Goal: Information Seeking & Learning: Learn about a topic

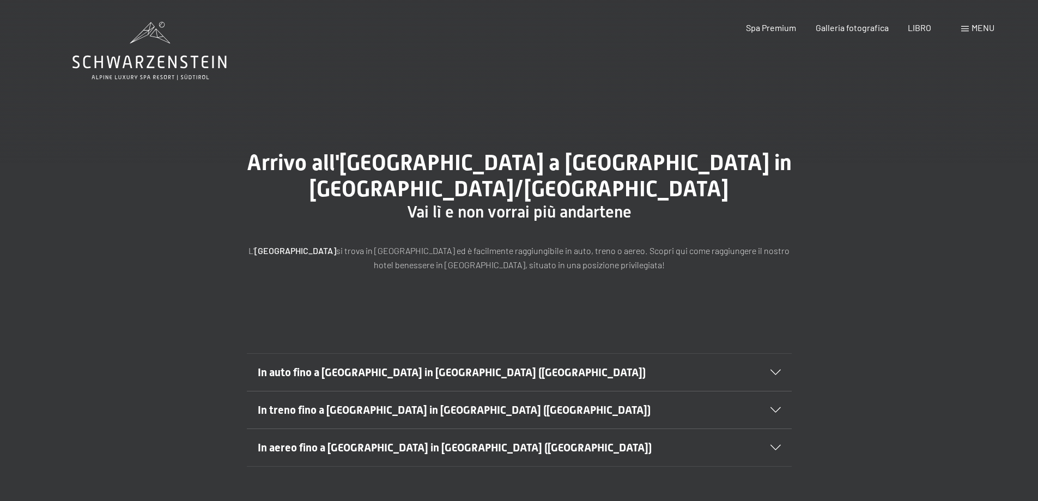
click at [961, 27] on span at bounding box center [965, 28] width 8 height 5
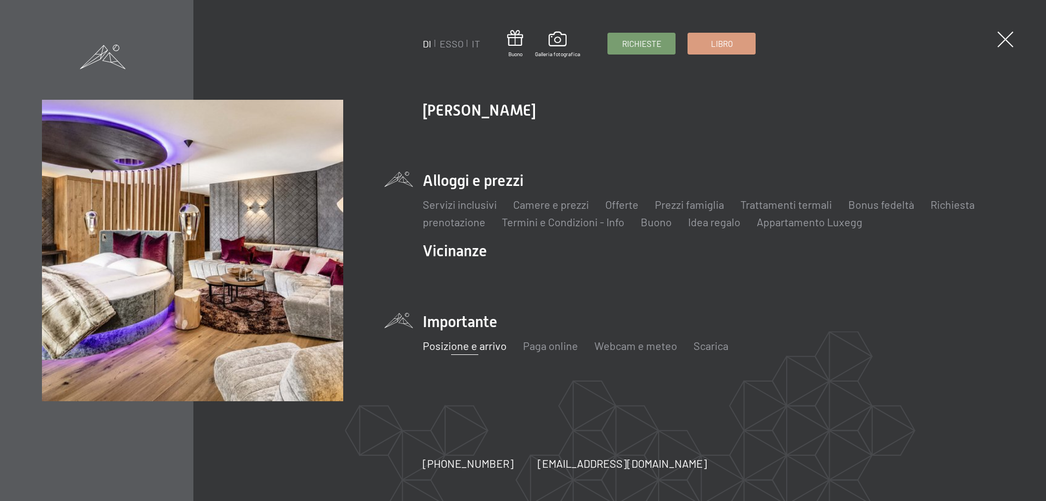
click at [495, 181] on li "Alloggi e prezzi Servizi inclusivi Camere e prezzi lista Offerte lista Prezzi f…" at bounding box center [713, 199] width 581 height 59
click at [553, 202] on font "Camere e prezzi" at bounding box center [551, 204] width 76 height 13
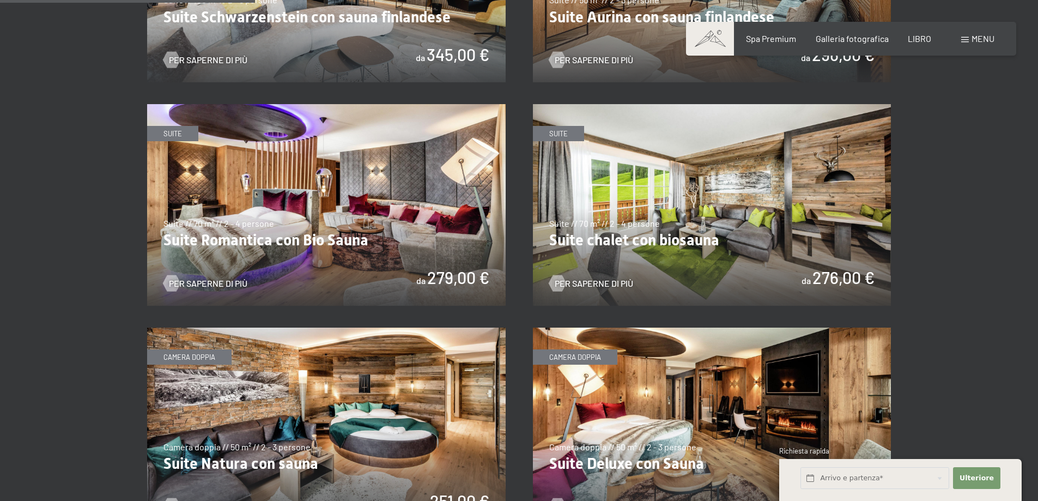
scroll to position [599, 0]
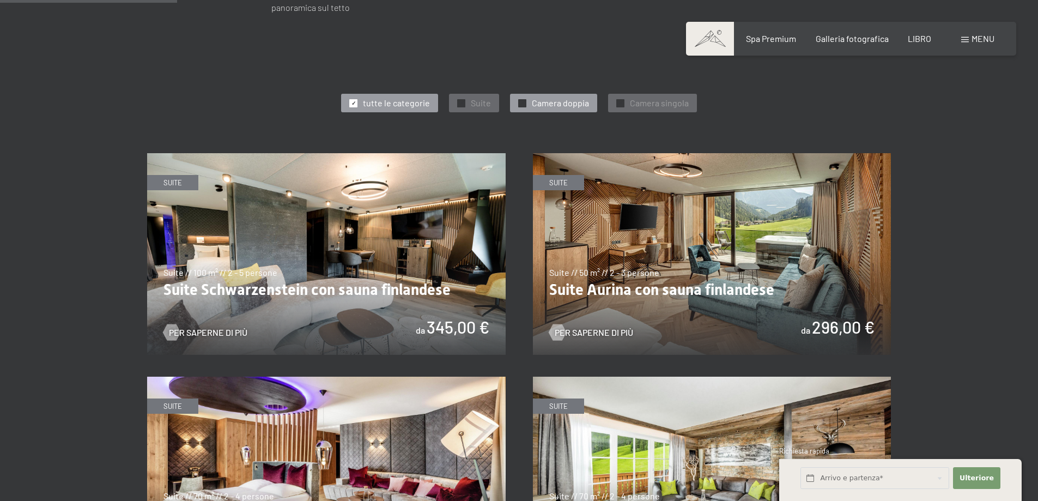
click at [538, 98] on font "Camera doppia" at bounding box center [560, 103] width 57 height 10
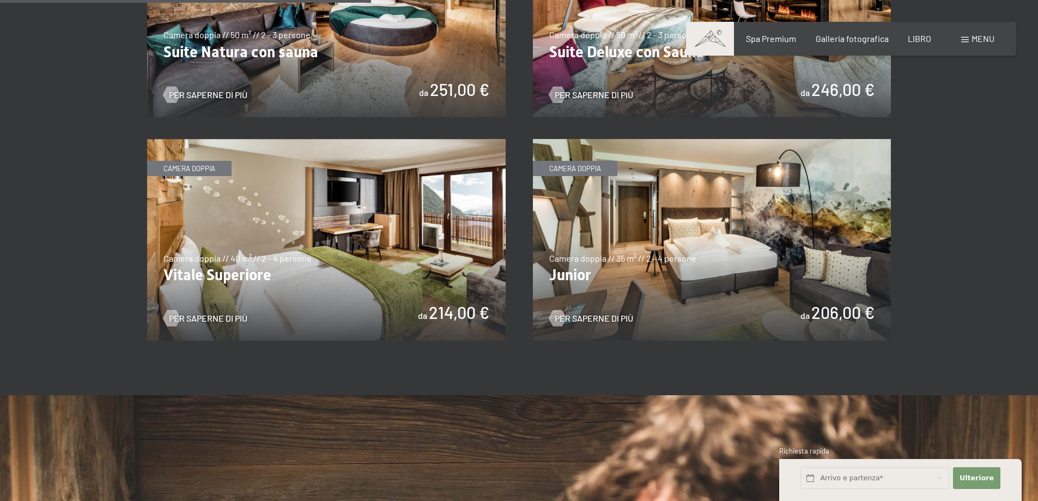
scroll to position [872, 0]
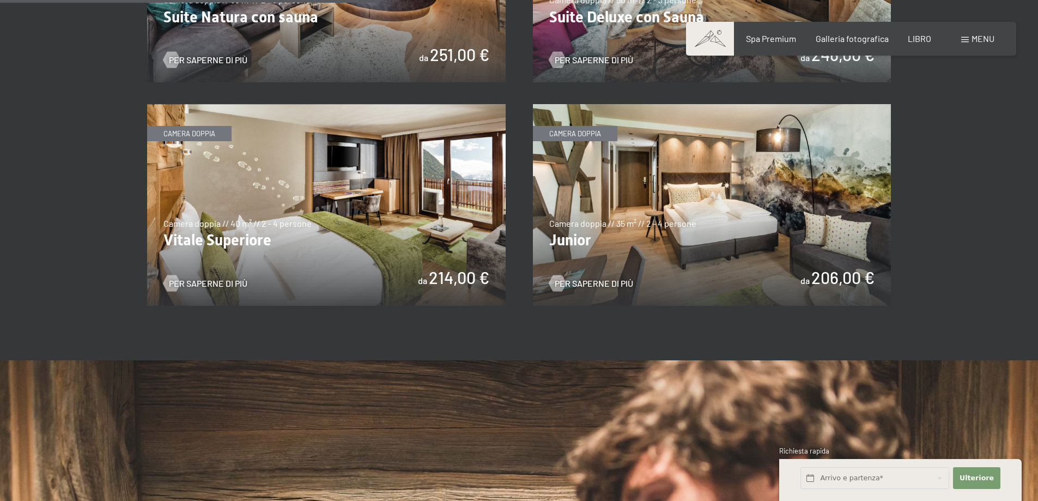
click at [401, 224] on img at bounding box center [326, 205] width 359 height 202
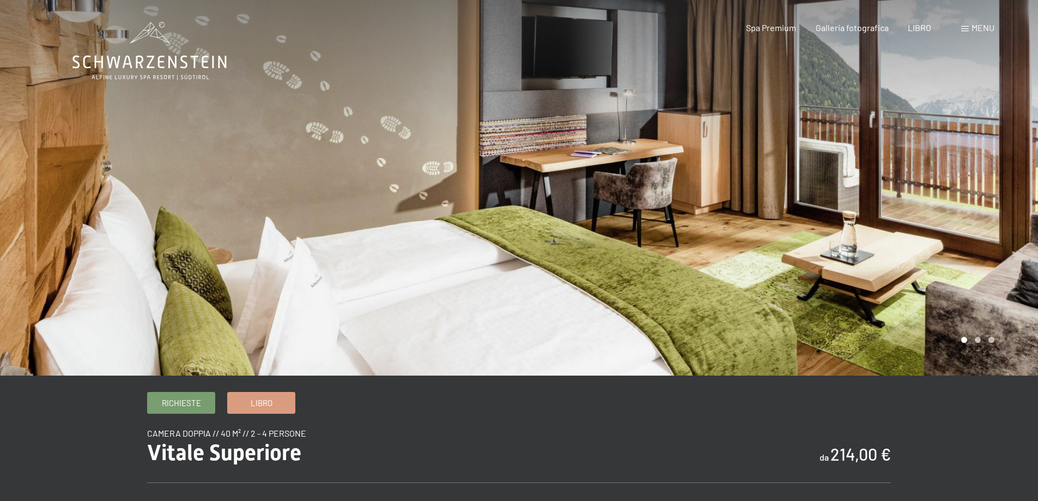
click at [942, 259] on div at bounding box center [778, 187] width 519 height 375
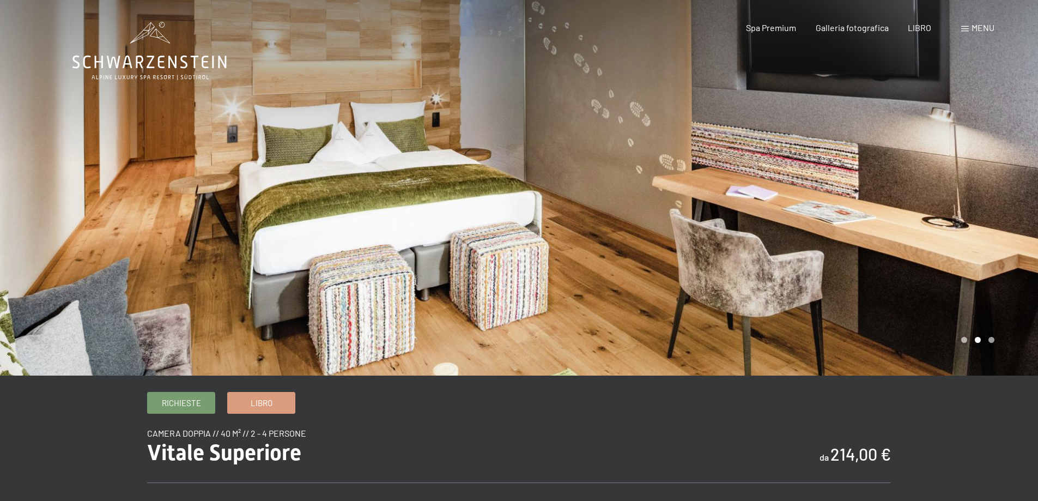
click at [931, 234] on div at bounding box center [778, 187] width 519 height 375
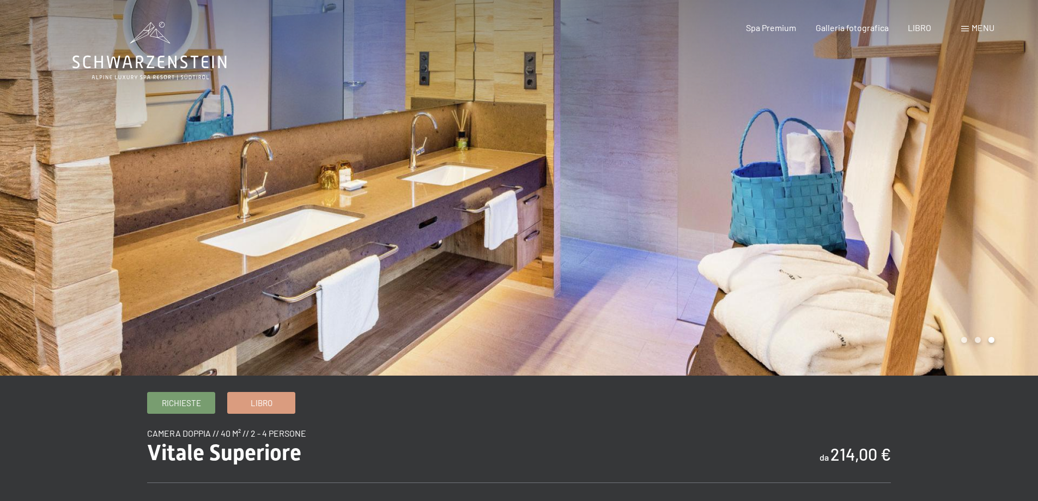
click at [931, 234] on div at bounding box center [778, 187] width 519 height 375
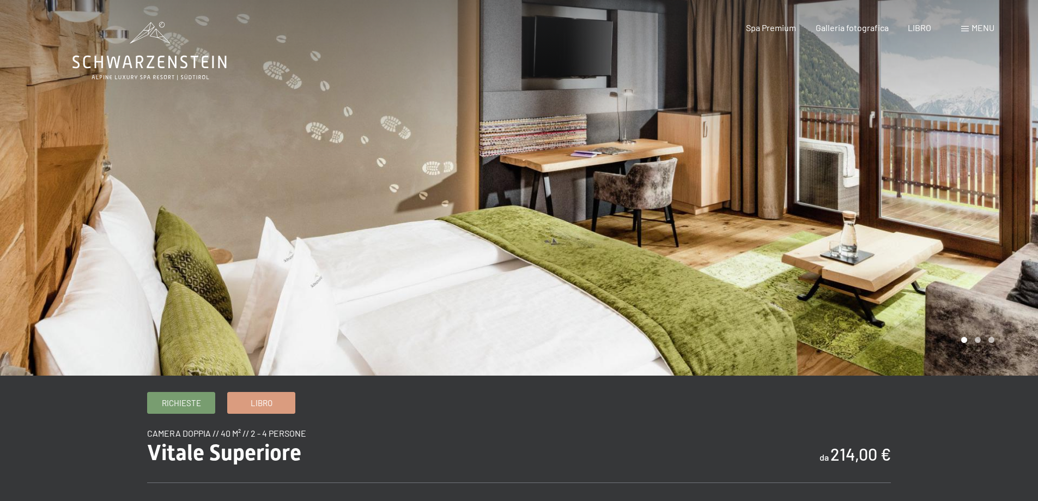
click at [931, 234] on div at bounding box center [778, 187] width 519 height 375
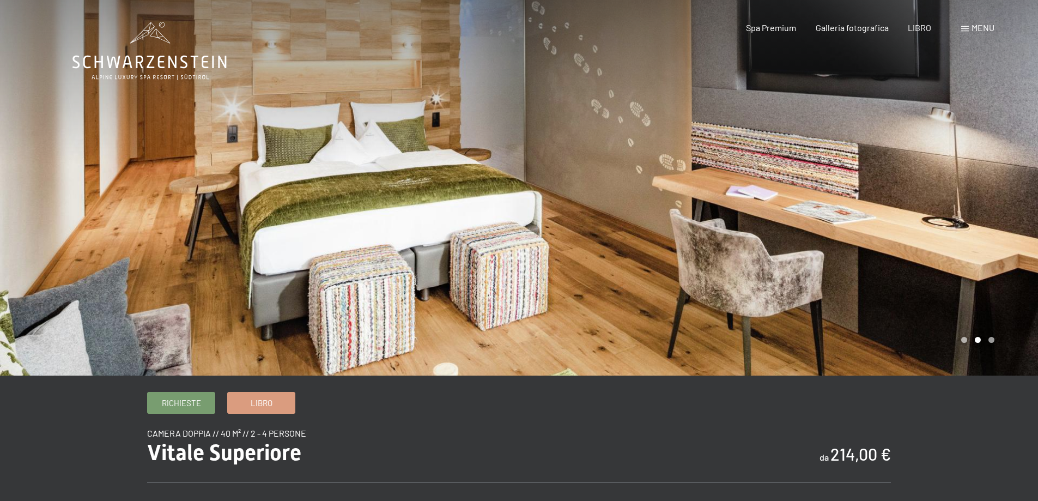
click at [975, 29] on font "menu" at bounding box center [983, 27] width 23 height 10
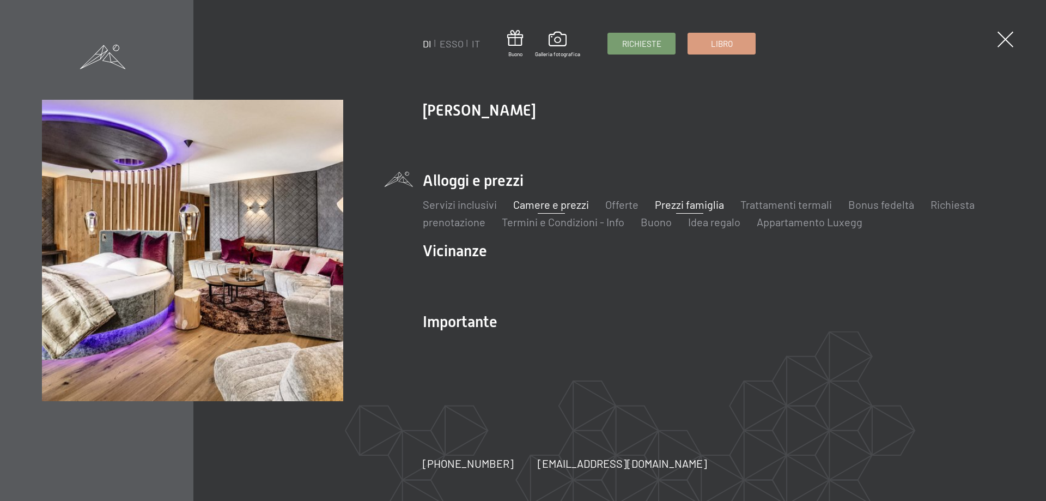
click at [675, 205] on font "Prezzi famiglia" at bounding box center [689, 204] width 69 height 13
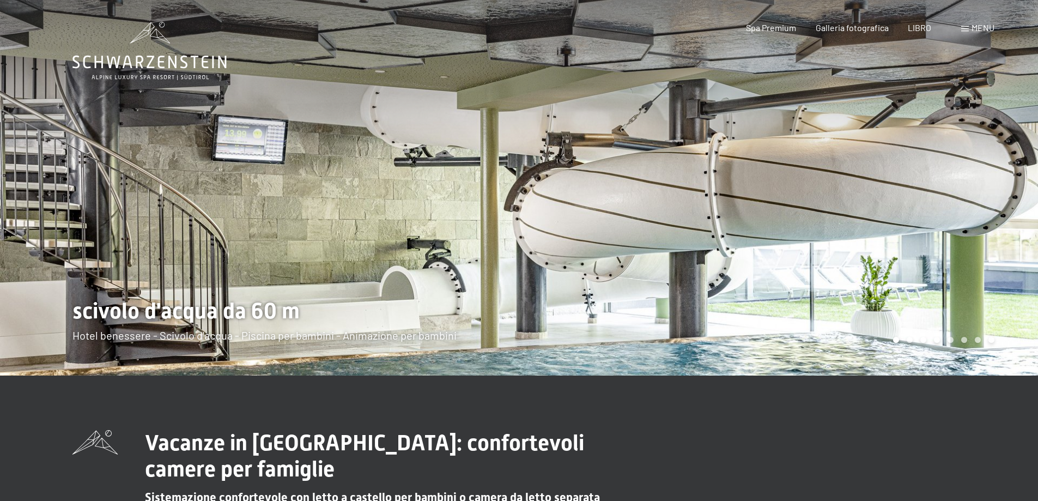
click at [968, 28] on span at bounding box center [965, 28] width 8 height 5
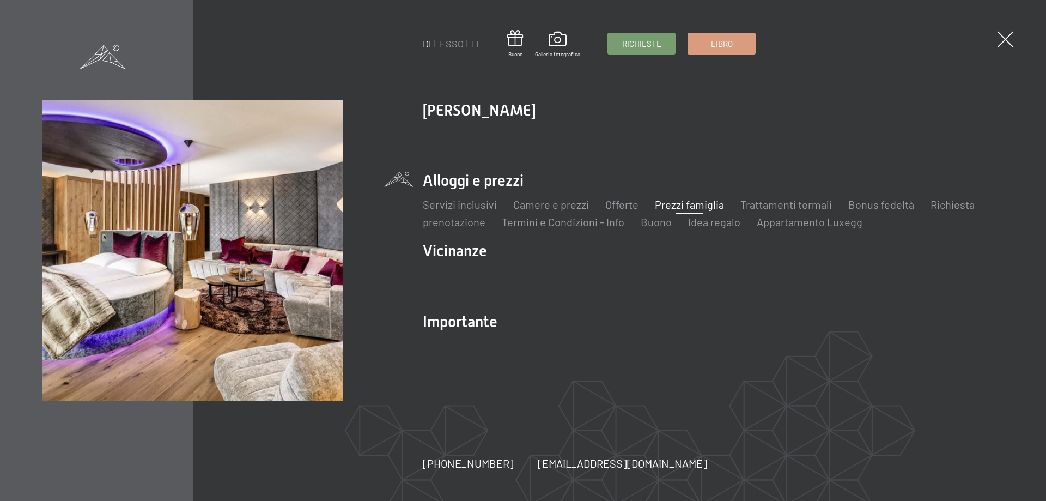
click at [688, 205] on font "Prezzi famiglia" at bounding box center [689, 204] width 69 height 13
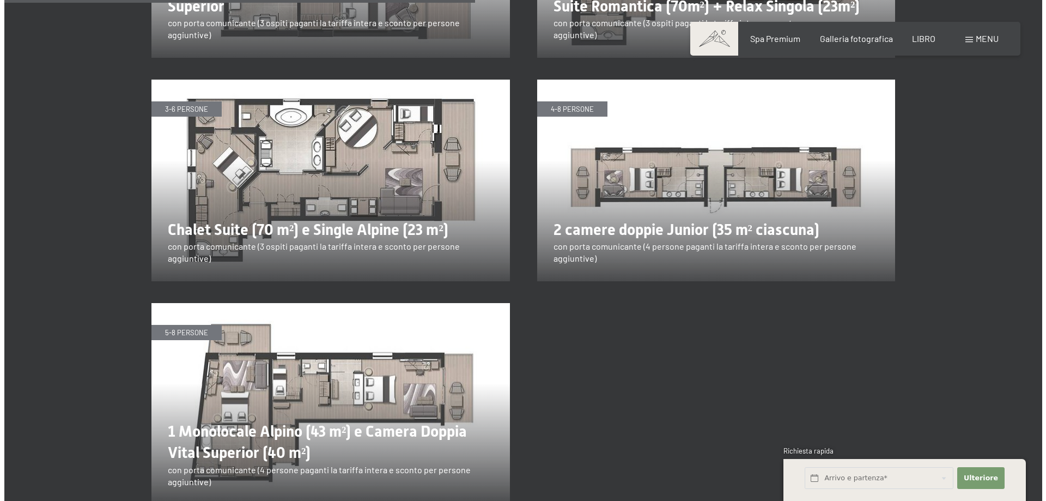
scroll to position [2125, 0]
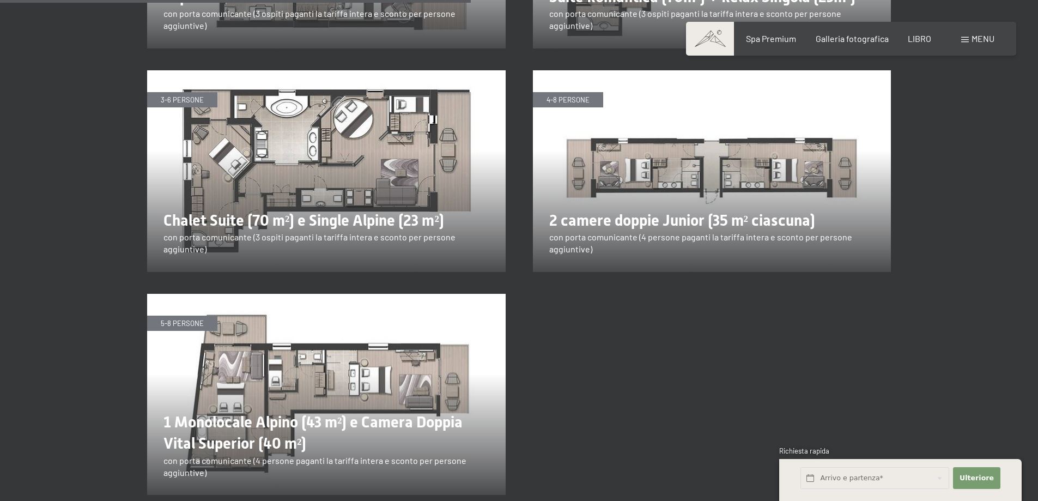
click at [961, 40] on span at bounding box center [965, 39] width 8 height 5
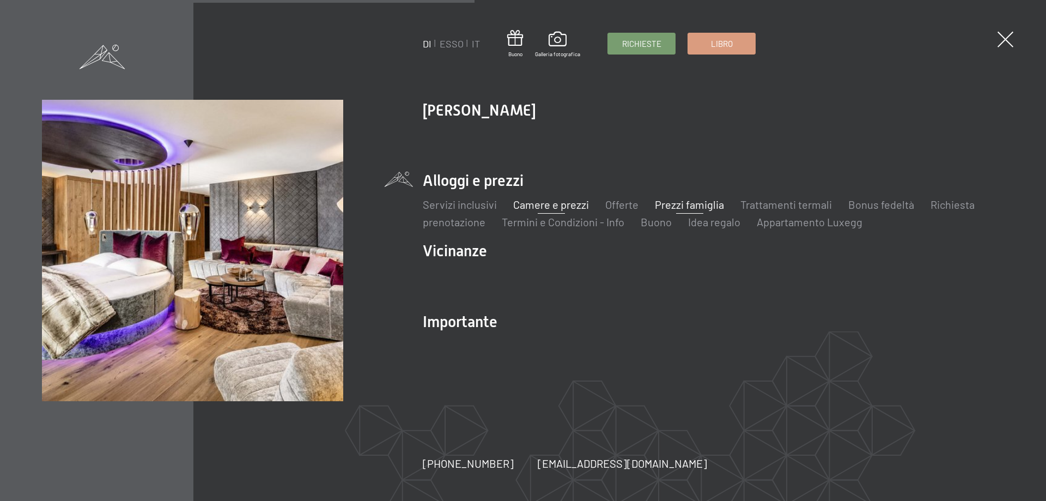
click at [563, 204] on font "Camere e prezzi" at bounding box center [551, 204] width 76 height 13
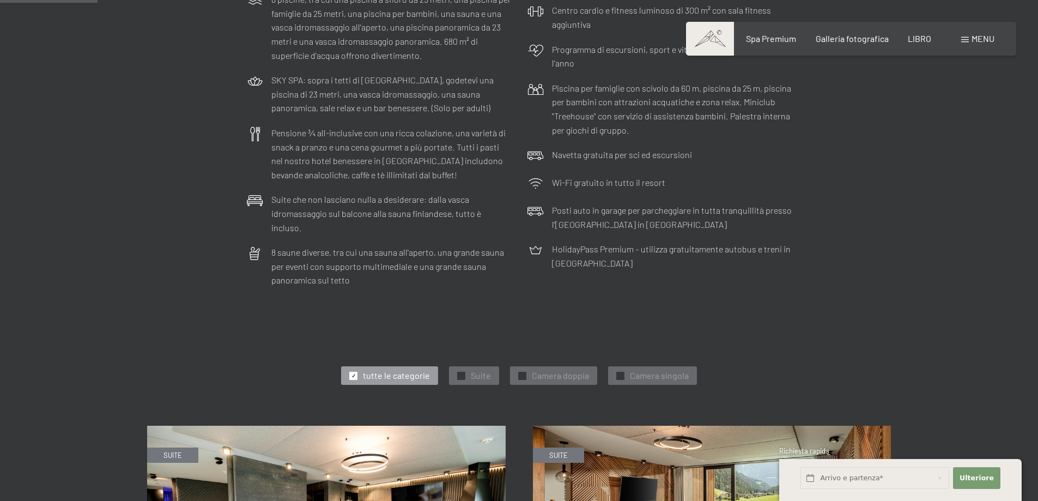
scroll to position [599, 0]
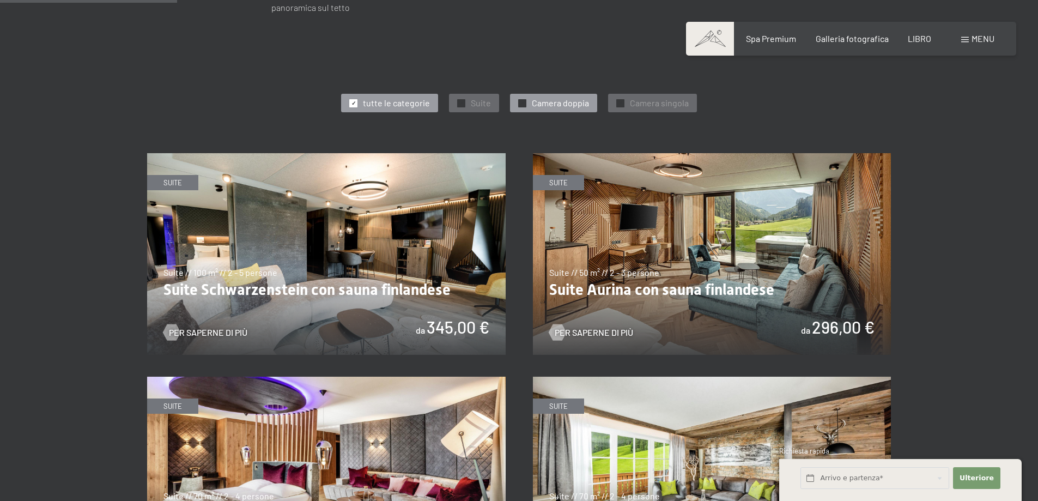
click at [531, 95] on div "✓ Camera doppia" at bounding box center [553, 103] width 87 height 19
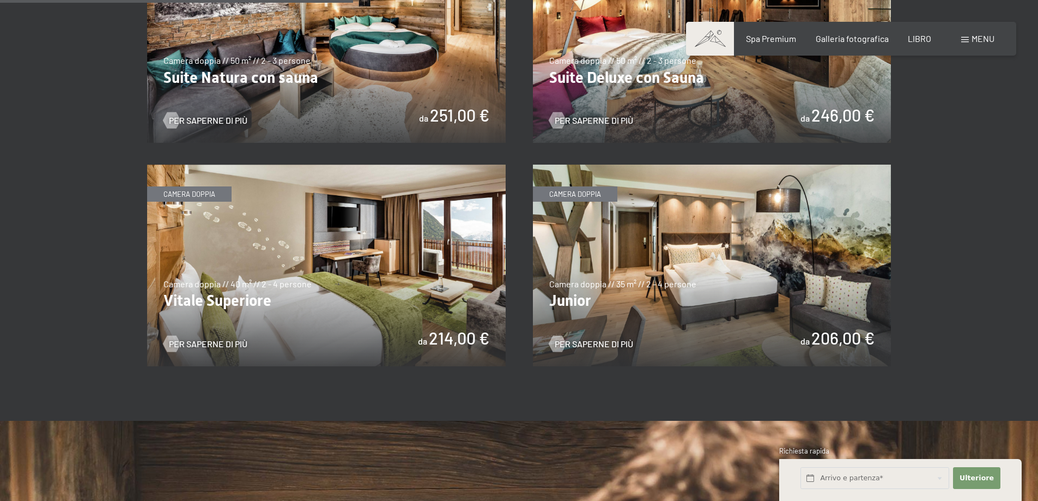
scroll to position [817, 0]
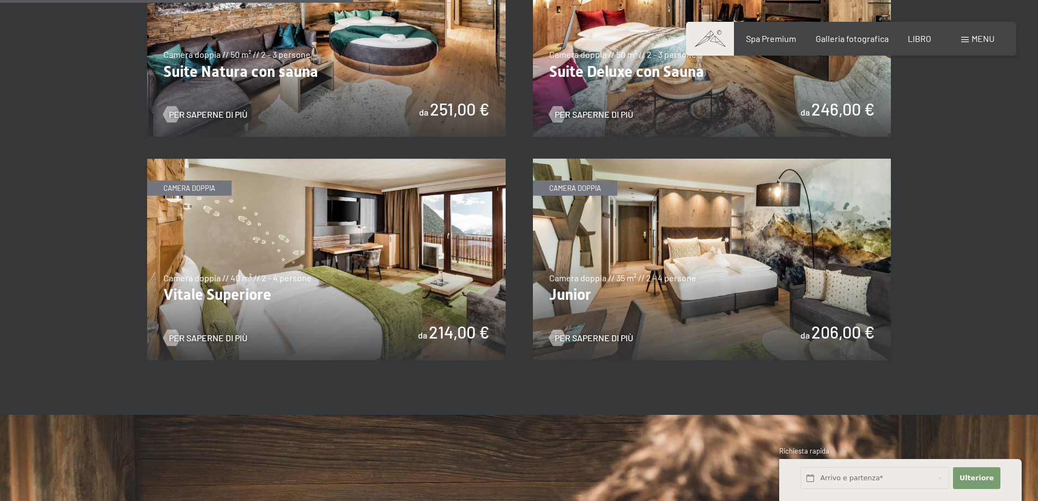
click at [592, 277] on img at bounding box center [712, 260] width 359 height 202
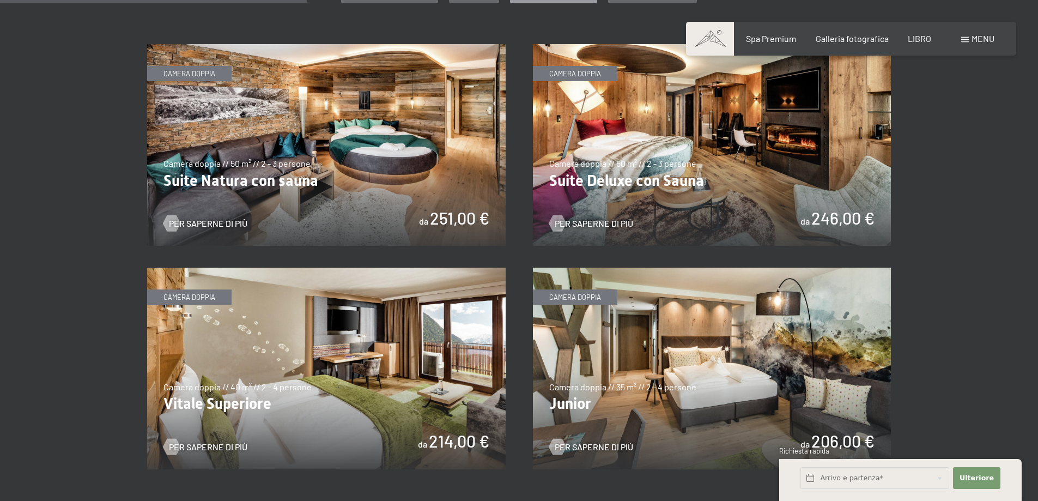
scroll to position [763, 0]
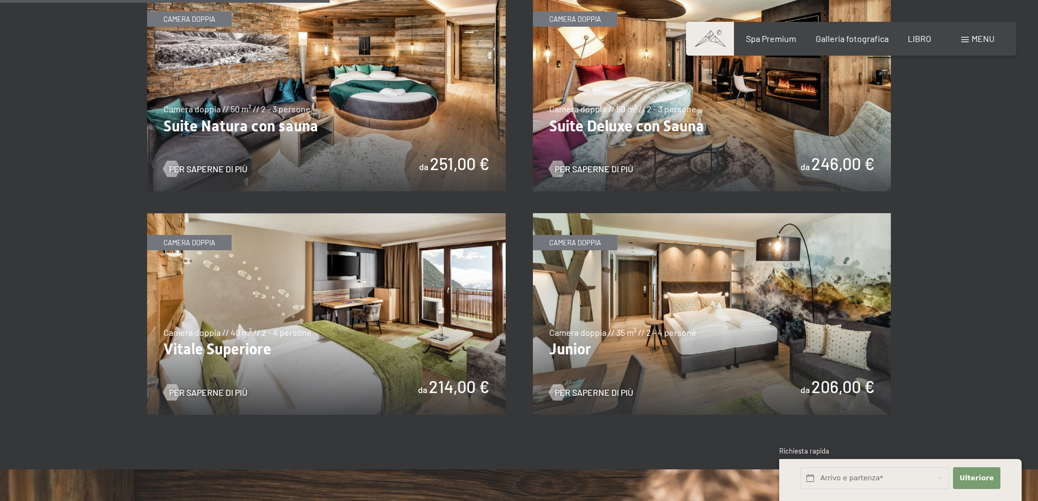
click at [247, 320] on img at bounding box center [326, 314] width 359 height 202
drag, startPoint x: 985, startPoint y: 98, endPoint x: 960, endPoint y: 41, distance: 62.2
click at [960, 41] on div "Libro Richieste Spa Premium Galleria fotografica LIBRO menu DI ESSO IT Buono Ga…" at bounding box center [851, 39] width 287 height 12
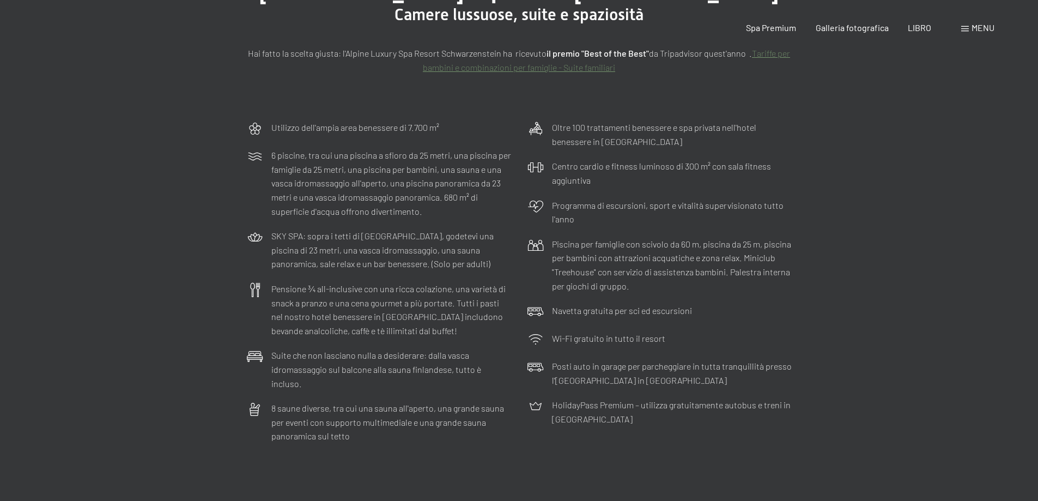
scroll to position [0, 0]
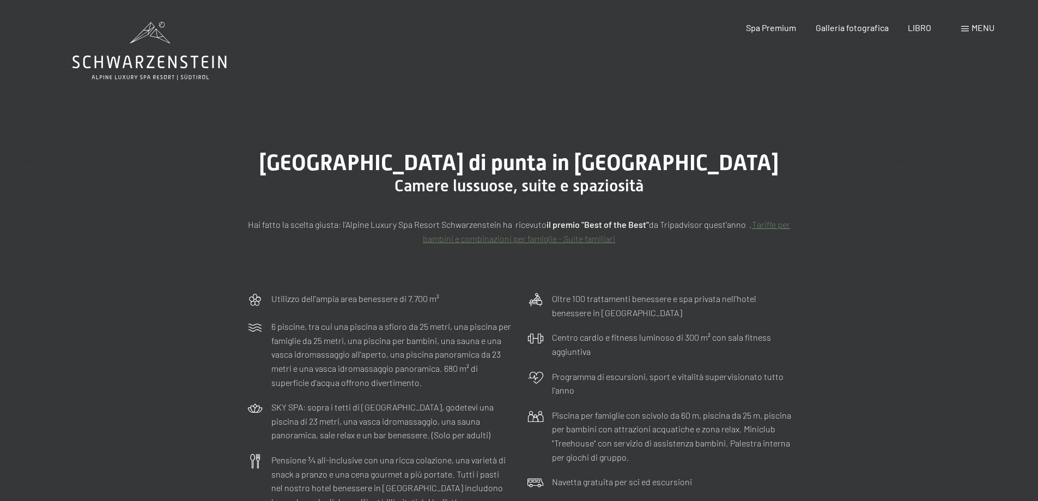
drag, startPoint x: 65, startPoint y: 60, endPoint x: 253, endPoint y: 64, distance: 188.0
click at [211, 59] on icon at bounding box center [149, 51] width 154 height 58
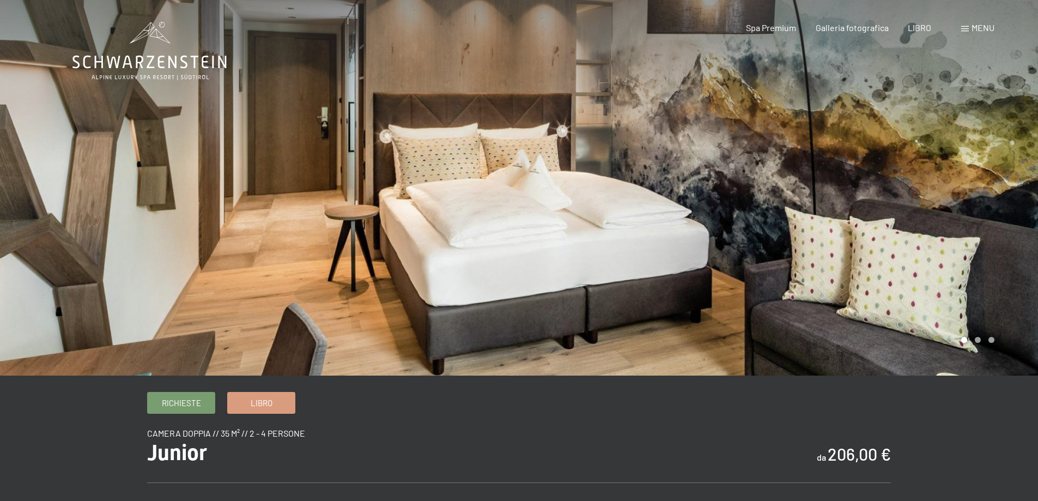
click at [884, 233] on div at bounding box center [778, 187] width 519 height 375
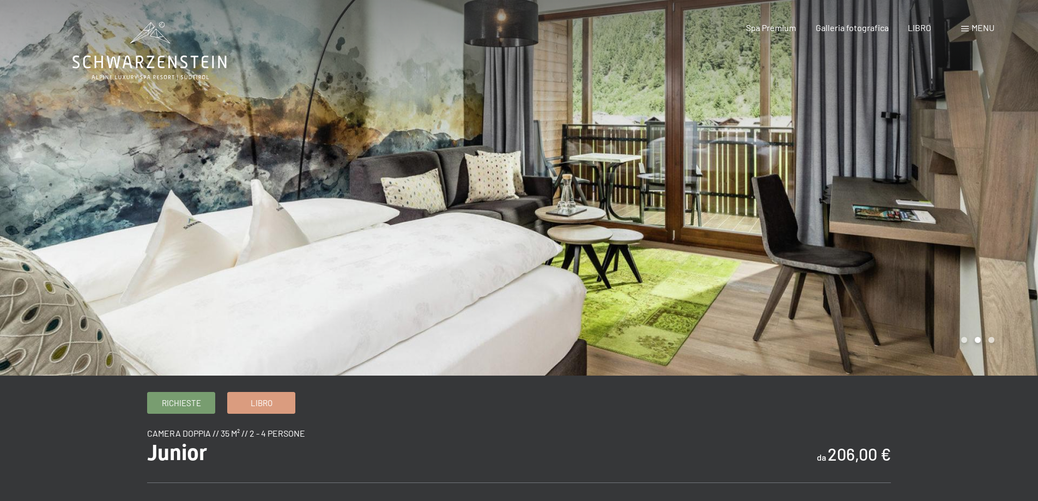
click at [884, 233] on div at bounding box center [778, 187] width 519 height 375
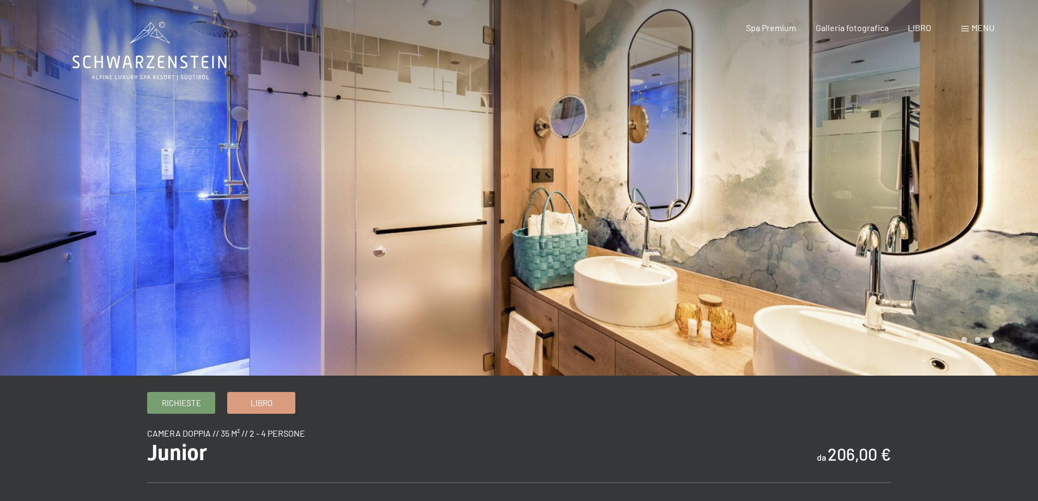
click at [884, 233] on div at bounding box center [778, 187] width 519 height 375
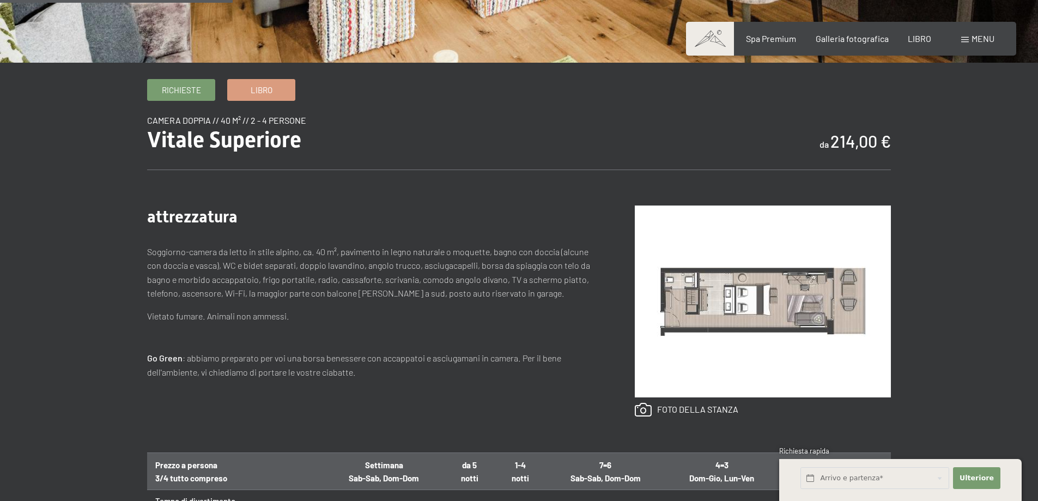
scroll to position [436, 0]
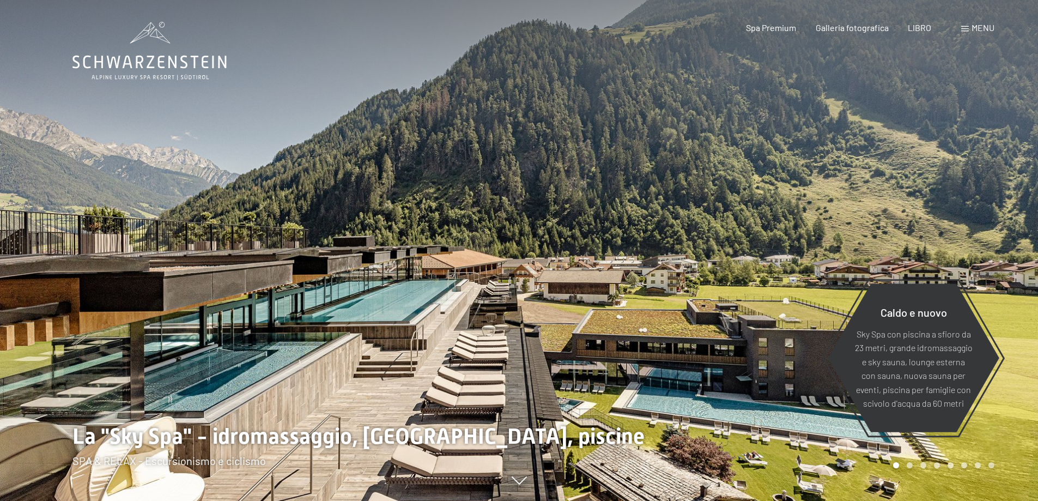
click at [959, 29] on div "Libro Richieste Spa Premium Galleria fotografica LIBRO menu DI ESSO IT Buono Ga…" at bounding box center [851, 28] width 287 height 12
click at [964, 29] on span at bounding box center [965, 28] width 8 height 5
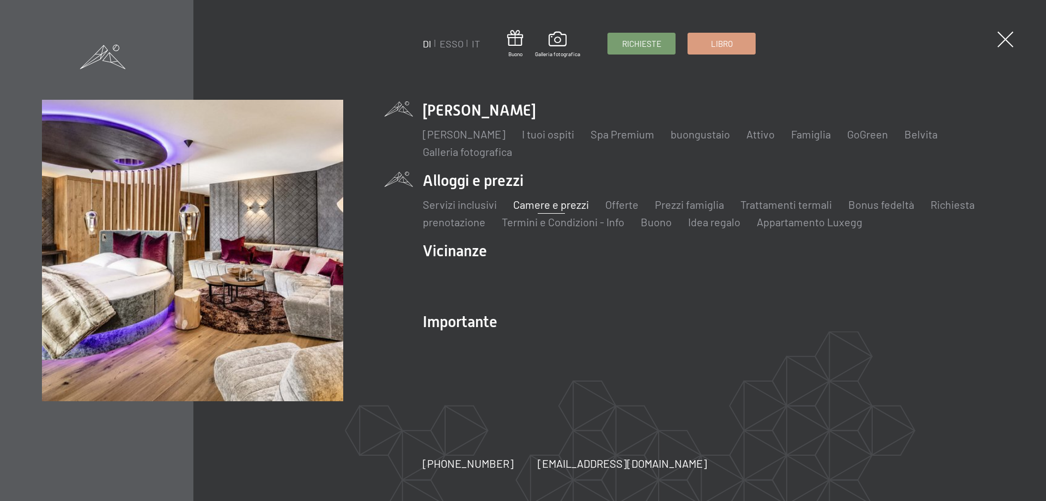
click at [554, 208] on font "Camere e prezzi" at bounding box center [551, 204] width 76 height 13
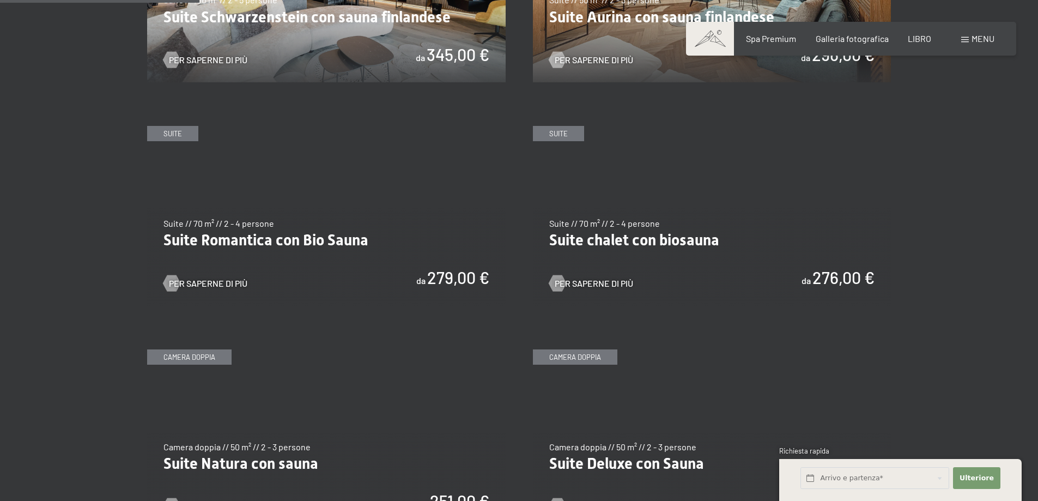
scroll to position [490, 0]
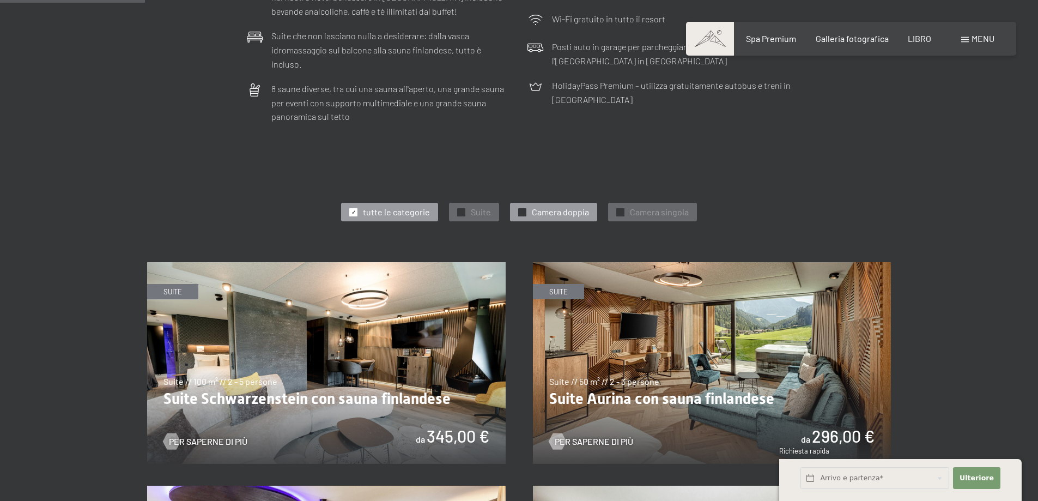
click at [520, 209] on font "✓" at bounding box center [522, 212] width 4 height 7
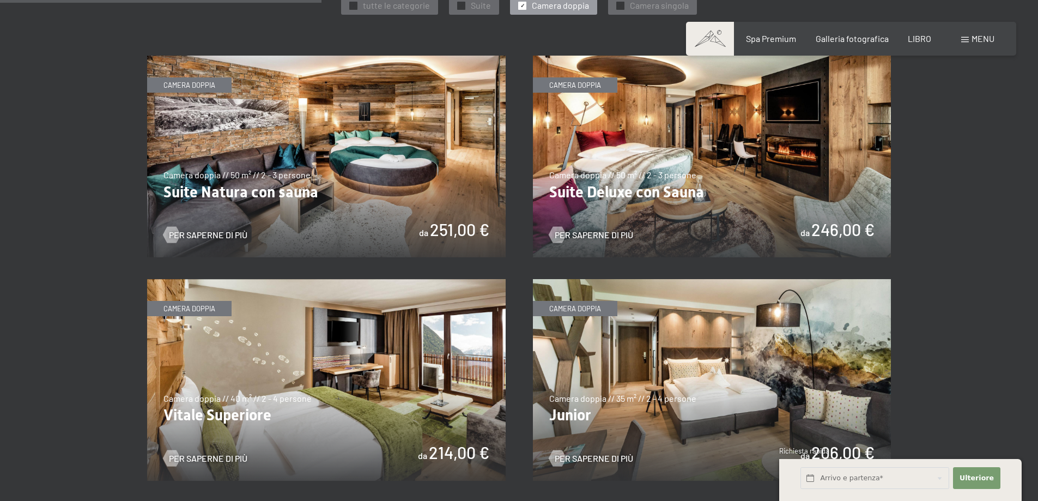
scroll to position [763, 0]
